Goal: Task Accomplishment & Management: Use online tool/utility

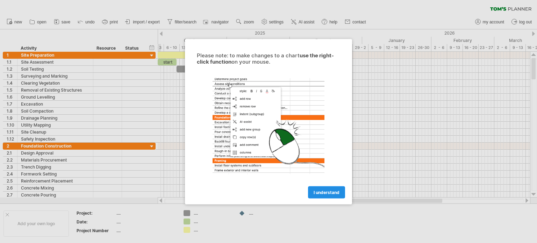
click at [333, 194] on span "I understand" at bounding box center [326, 191] width 26 height 5
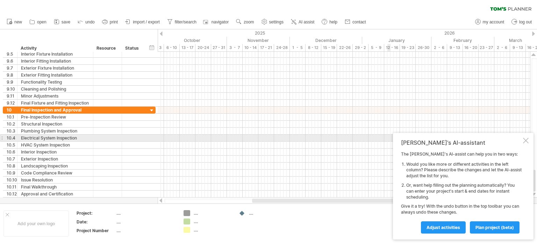
click at [524, 140] on div at bounding box center [526, 141] width 6 height 6
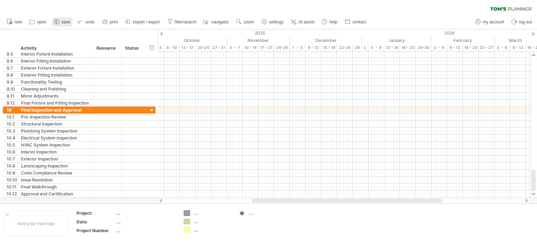
click at [63, 21] on span "save" at bounding box center [65, 22] width 9 height 5
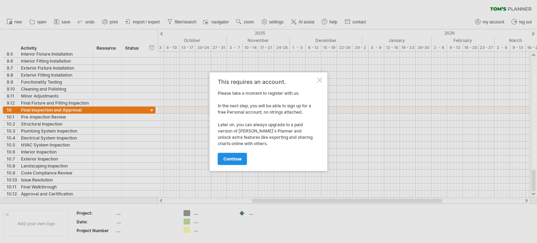
click at [241, 158] on span "continue" at bounding box center [232, 158] width 18 height 5
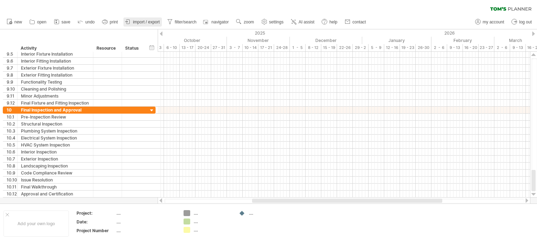
click at [143, 22] on span "import / export" at bounding box center [146, 22] width 27 height 5
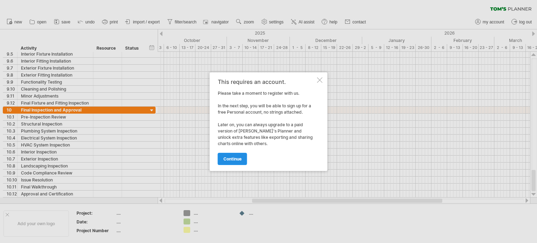
click at [228, 159] on span "continue" at bounding box center [232, 158] width 18 height 5
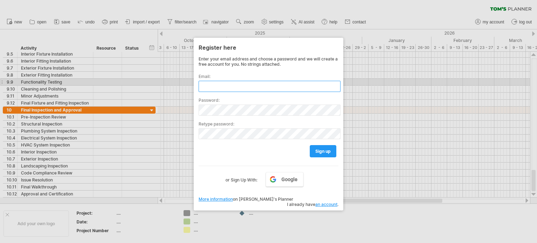
click at [221, 84] on input "text" at bounding box center [269, 86] width 142 height 11
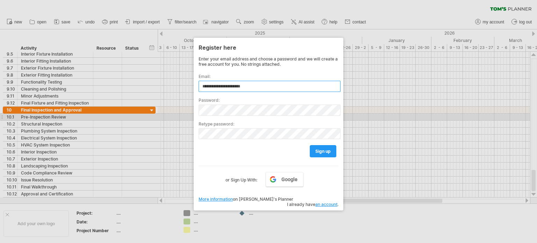
type input "**********"
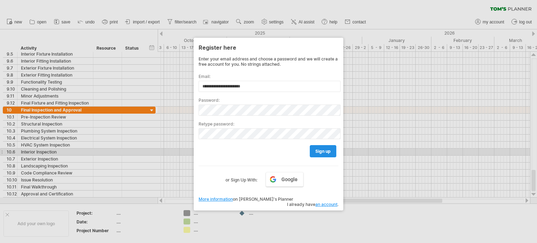
click at [323, 150] on span "sign up" at bounding box center [322, 150] width 15 height 5
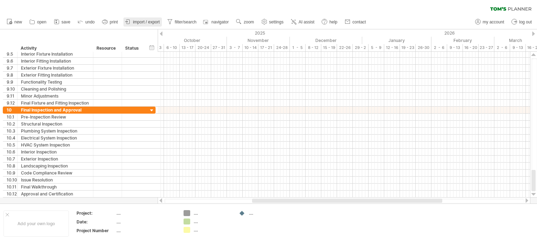
click at [137, 21] on span "import / export" at bounding box center [146, 22] width 27 height 5
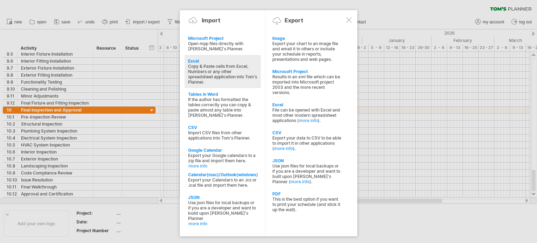
click at [198, 61] on div "Excel" at bounding box center [222, 60] width 69 height 5
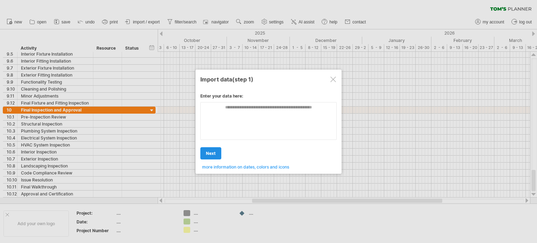
click at [214, 151] on span "next" at bounding box center [211, 153] width 10 height 5
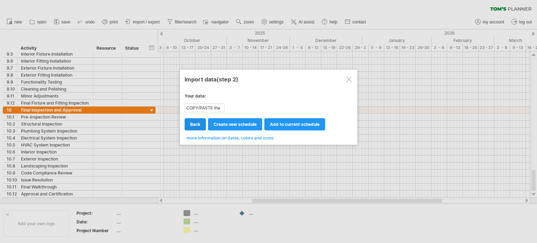
click at [196, 124] on span "back" at bounding box center [195, 124] width 10 height 5
type textarea "**********"
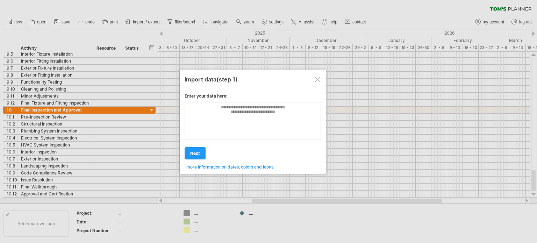
click at [197, 154] on span "next" at bounding box center [195, 153] width 10 height 5
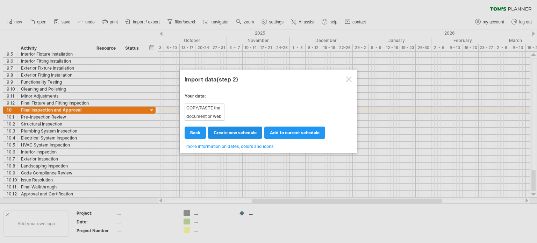
click at [241, 132] on span "create new schedule" at bounding box center [234, 132] width 43 height 5
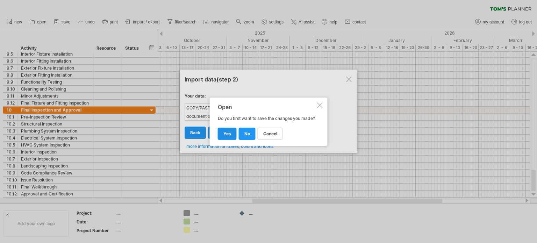
click at [228, 136] on span "yes" at bounding box center [227, 133] width 8 height 5
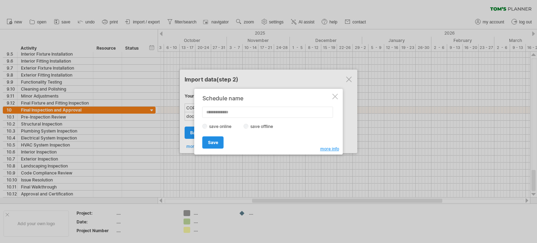
click at [218, 142] on link "Save" at bounding box center [212, 142] width 21 height 12
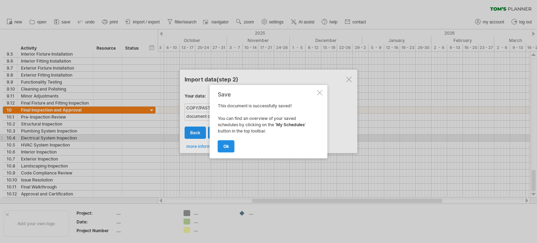
click at [227, 148] on span "ok" at bounding box center [226, 146] width 6 height 5
